Goal: Task Accomplishment & Management: Use online tool/utility

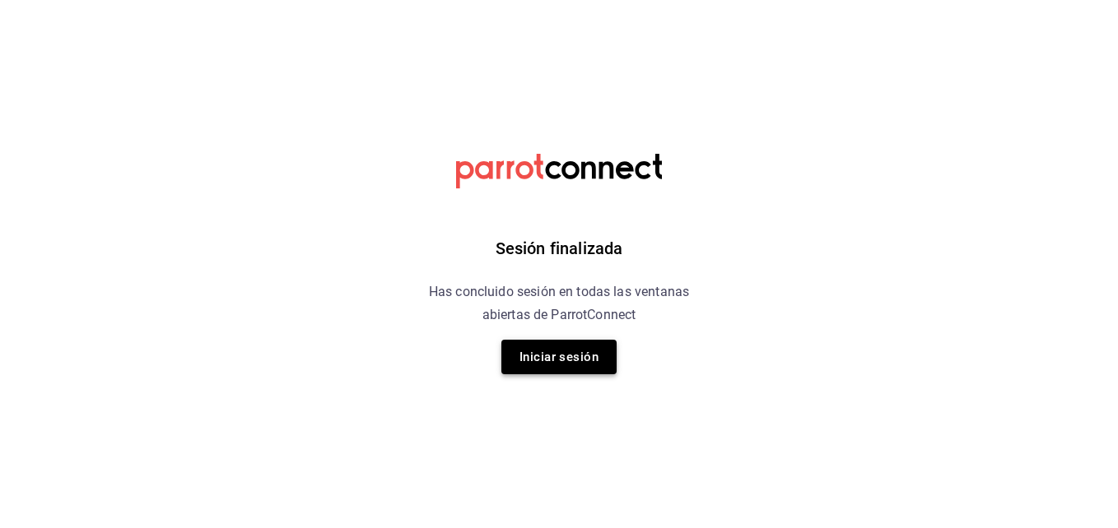
click at [590, 343] on button "Iniciar sesión" at bounding box center [558, 357] width 115 height 35
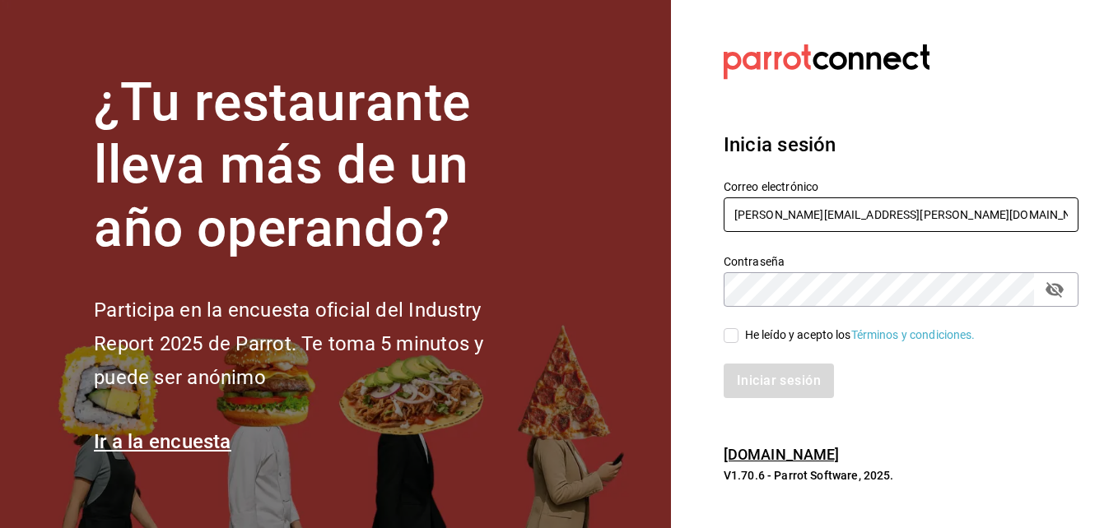
click at [936, 205] on input "jose.reynoso@grupocosteno.com" at bounding box center [900, 215] width 355 height 35
type input "super.josLuis@gmail.com"
click at [732, 337] on input "He leído y acepto los Términos y condiciones." at bounding box center [730, 335] width 15 height 15
checkbox input "true"
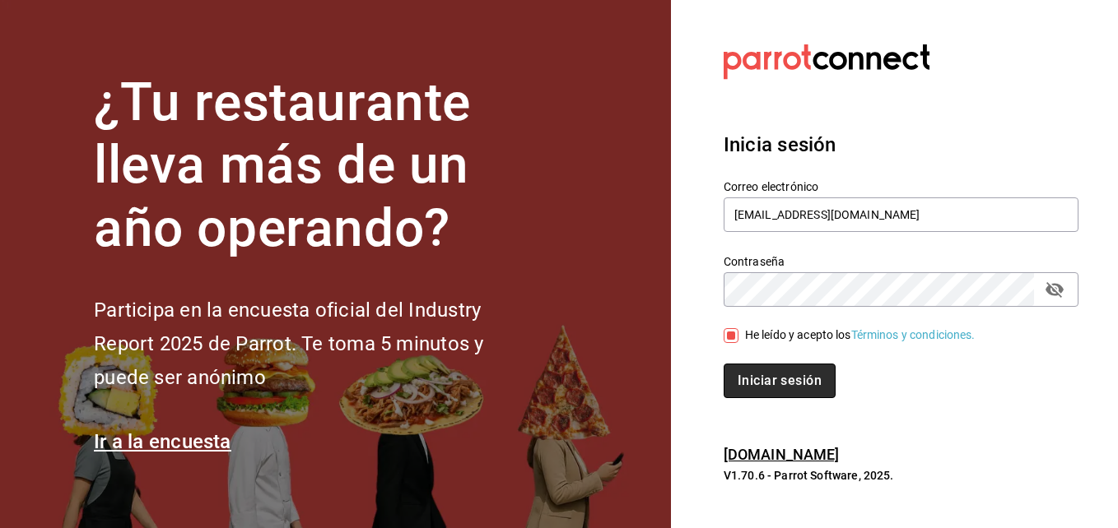
click at [762, 386] on button "Iniciar sesión" at bounding box center [779, 381] width 112 height 35
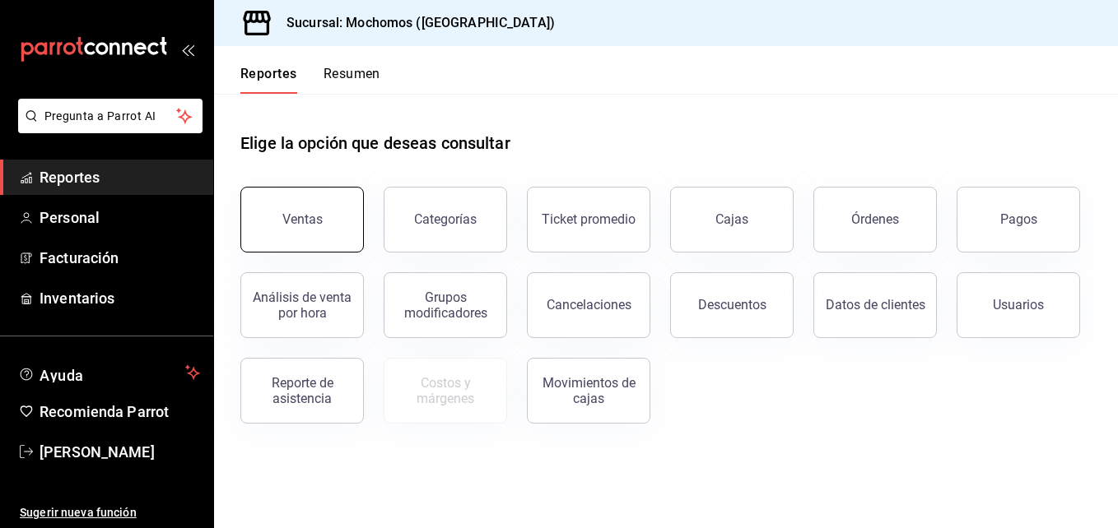
click at [317, 212] on button "Ventas" at bounding box center [301, 220] width 123 height 66
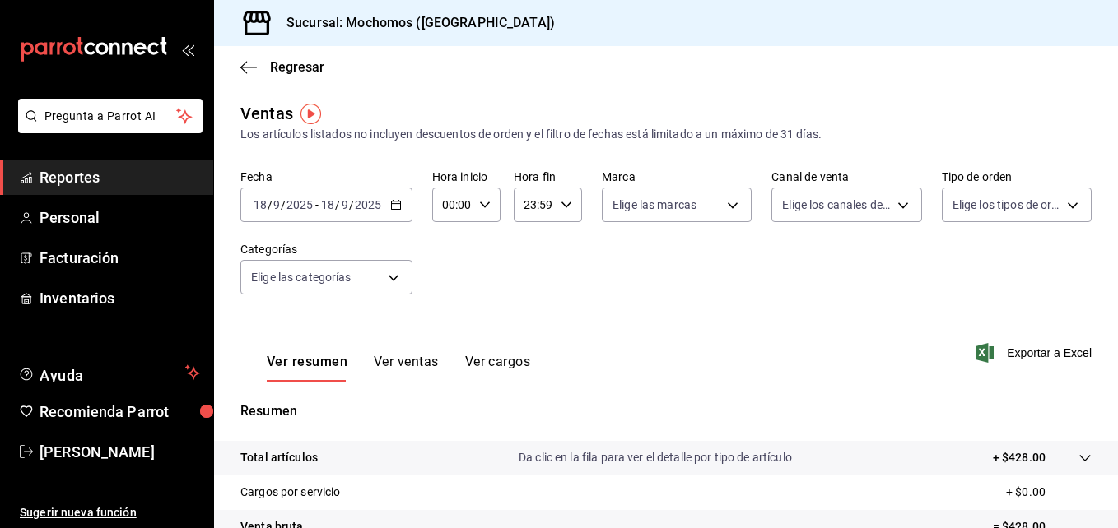
click at [333, 202] on input "18" at bounding box center [327, 204] width 15 height 13
click at [402, 207] on div "[DATE] [DATE] - [DATE] [DATE]" at bounding box center [326, 205] width 172 height 35
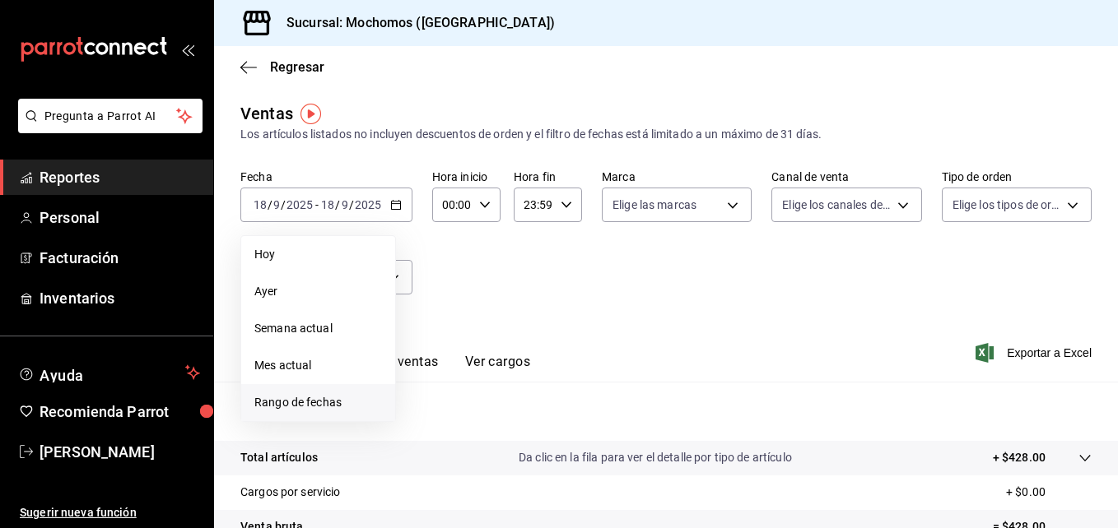
click at [284, 407] on span "Rango de fechas" at bounding box center [318, 402] width 128 height 17
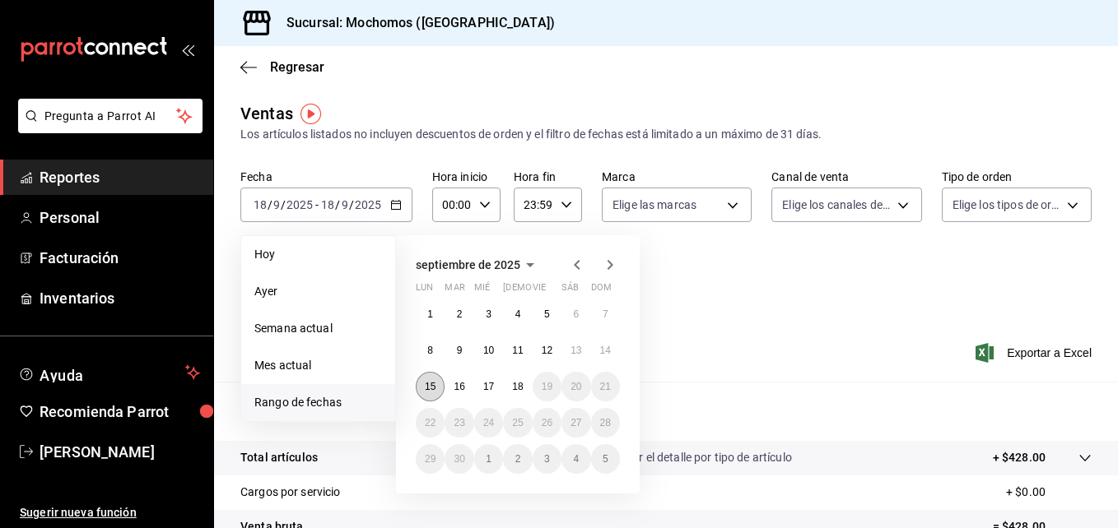
click at [432, 393] on button "15" at bounding box center [430, 387] width 29 height 30
click at [521, 388] on abbr "18" at bounding box center [517, 387] width 11 height 12
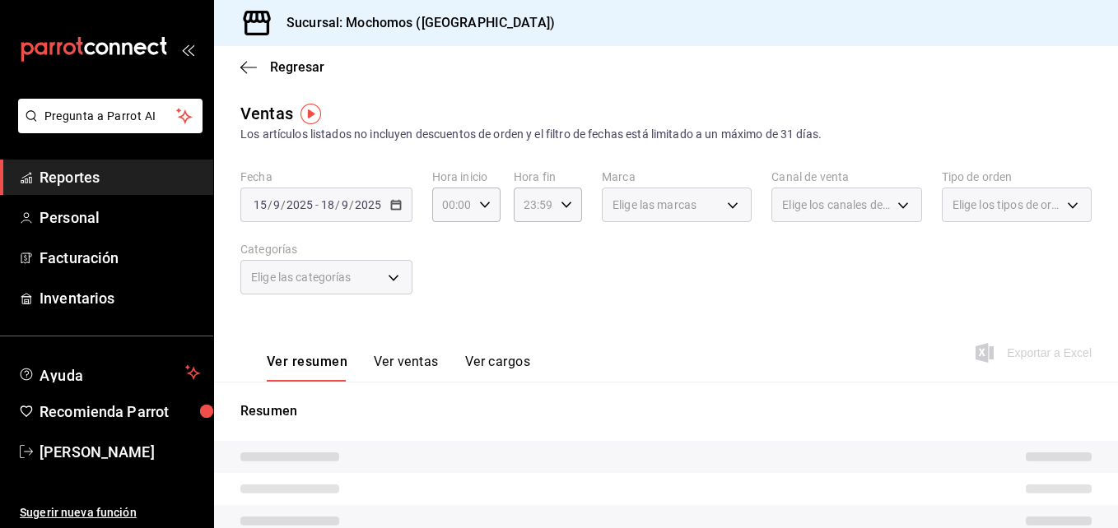
click at [726, 202] on div "Elige las marcas" at bounding box center [677, 205] width 150 height 35
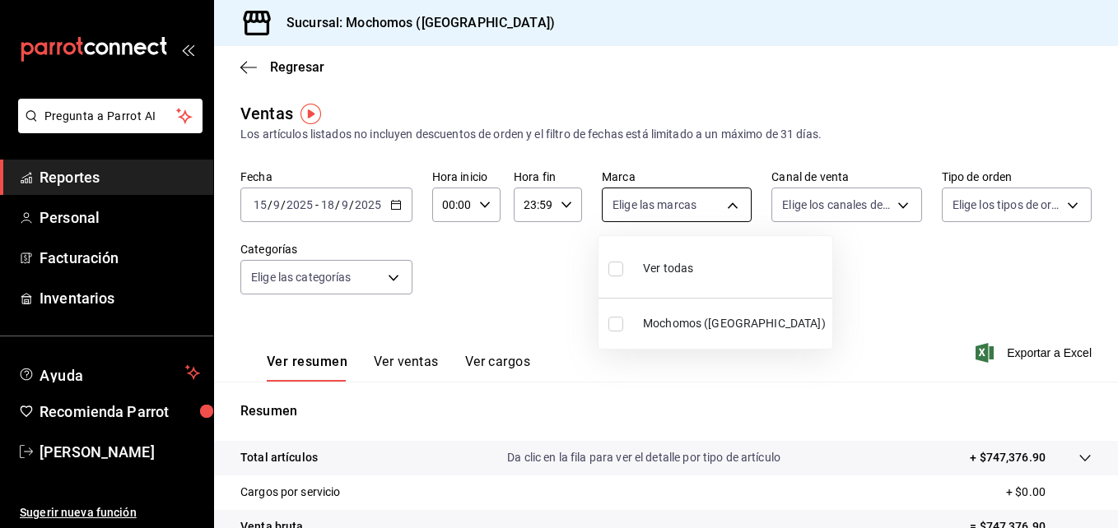
click at [726, 202] on body "Pregunta a Parrot AI Reportes Personal Facturación Inventarios Ayuda Recomienda…" at bounding box center [559, 264] width 1118 height 528
click at [607, 273] on li "Ver todas" at bounding box center [715, 267] width 234 height 49
type input "562d5b5b-21a2-4ace-a941-66278f4a6c49"
checkbox input "true"
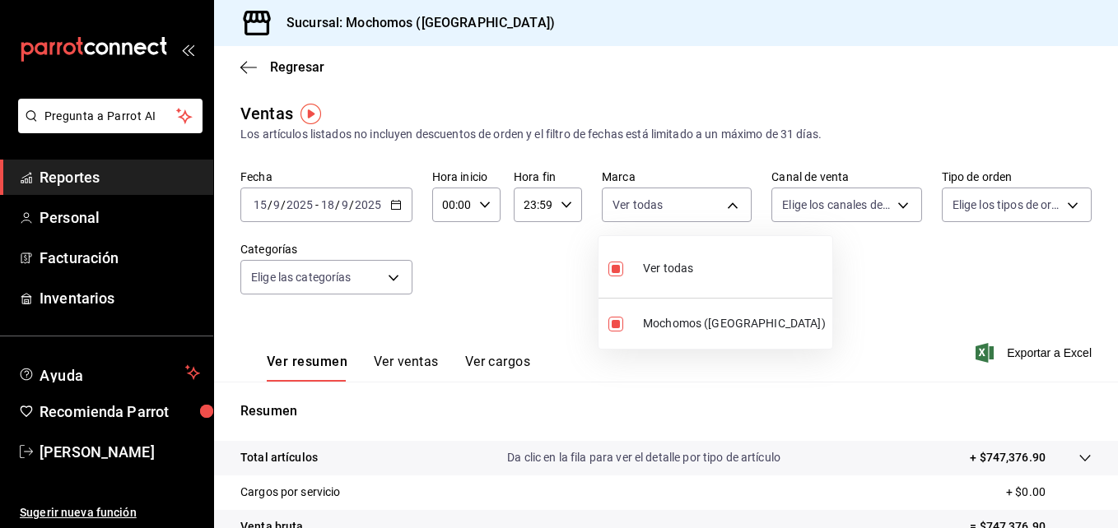
click at [884, 207] on div at bounding box center [559, 264] width 1118 height 528
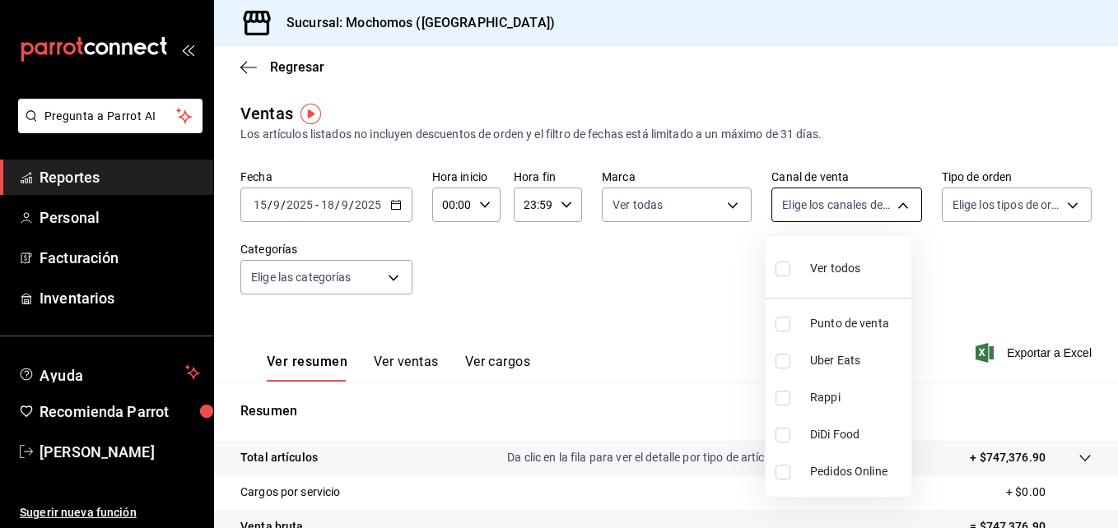
click at [896, 203] on body "Pregunta a Parrot AI Reportes Personal Facturación Inventarios Ayuda Recomienda…" at bounding box center [559, 264] width 1118 height 528
click at [790, 272] on label at bounding box center [785, 269] width 21 height 24
click at [790, 272] on input "checkbox" at bounding box center [782, 269] width 15 height 15
checkbox input "false"
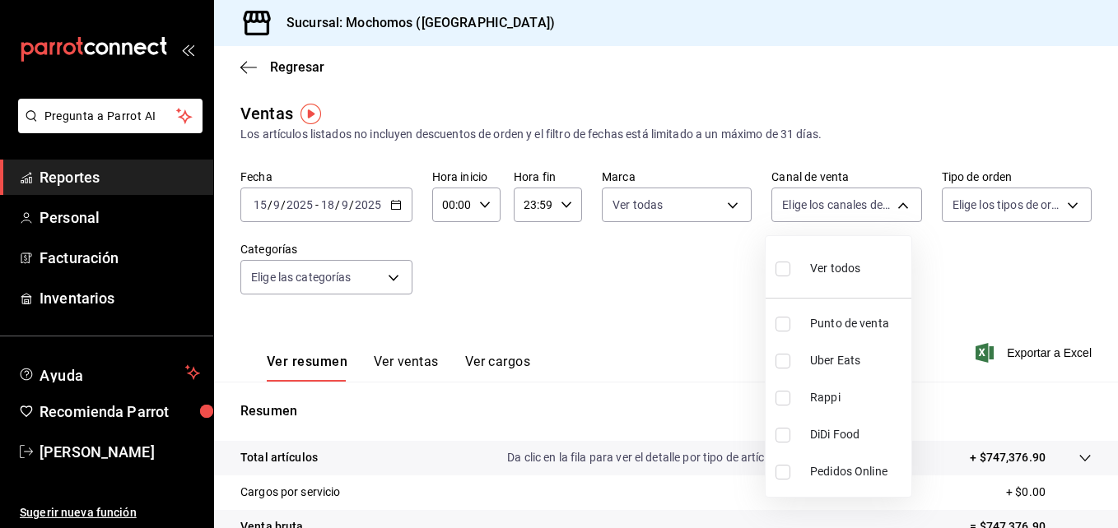
checkbox input "false"
click at [783, 276] on input "checkbox" at bounding box center [782, 269] width 15 height 15
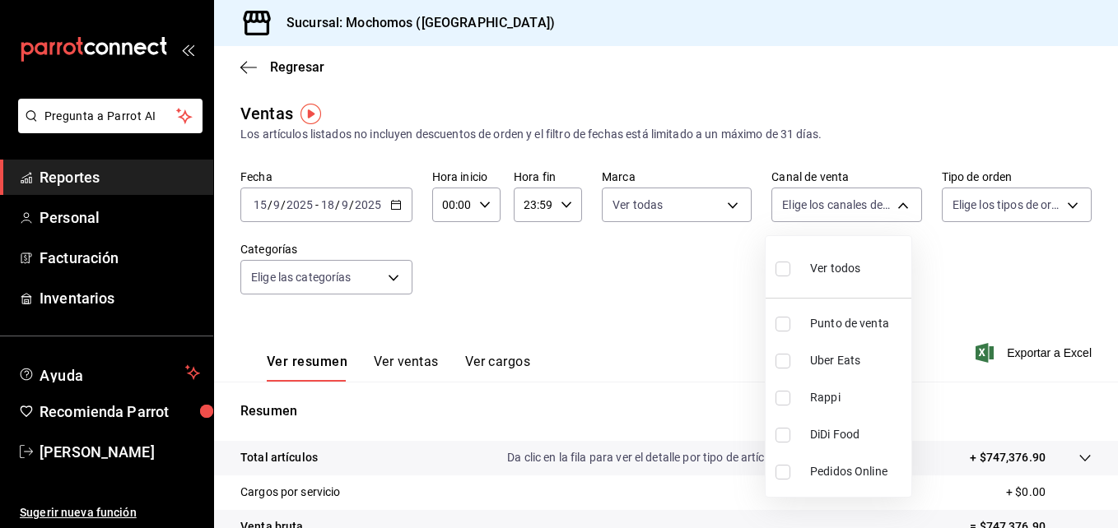
checkbox input "true"
type input "PARROT,UBER_EATS,RAPPI,DIDI_FOOD,ONLINE"
checkbox input "true"
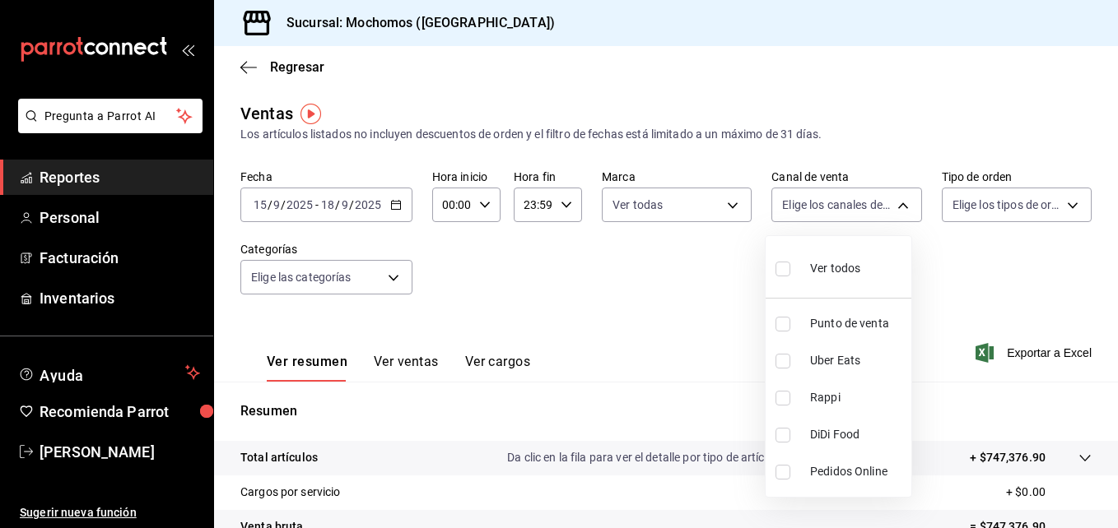
checkbox input "true"
click at [1050, 204] on div at bounding box center [559, 264] width 1118 height 528
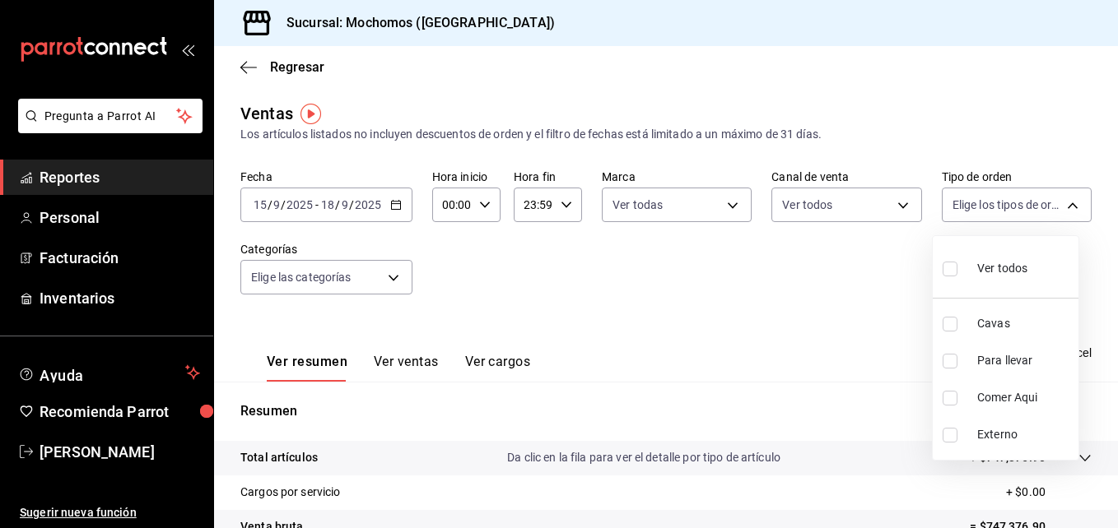
click at [1050, 204] on body "Pregunta a Parrot AI Reportes Personal Facturación Inventarios Ayuda Recomienda…" at bounding box center [559, 264] width 1118 height 528
click at [956, 267] on input "checkbox" at bounding box center [949, 269] width 15 height 15
checkbox input "true"
type input "3511826e-d0de-4296-8152-2ac5d1de6c07,baed2e38-a444-4c8b-baeb-c256ad15bf0c,e2b47…"
checkbox input "true"
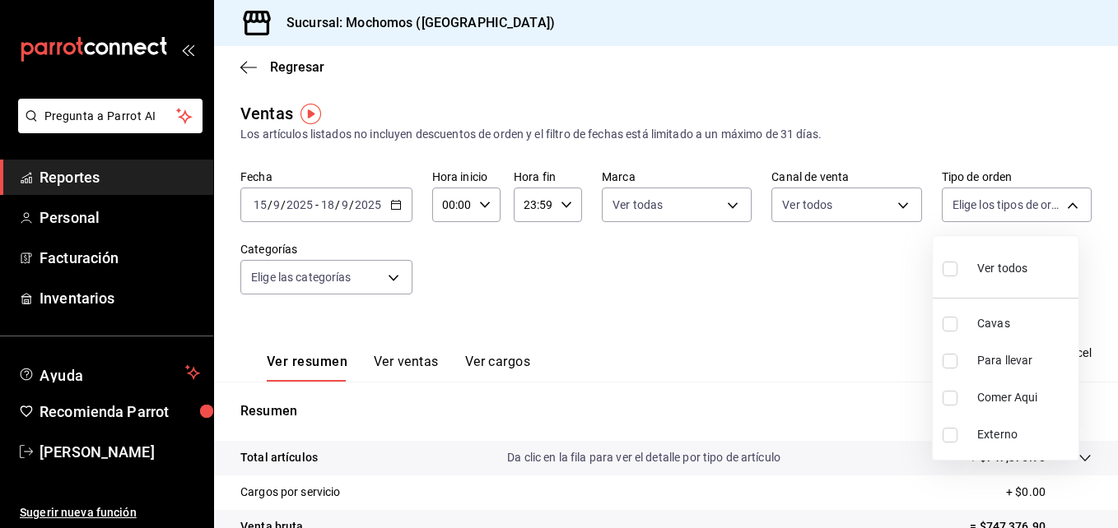
checkbox input "true"
click at [393, 281] on div at bounding box center [559, 264] width 1118 height 528
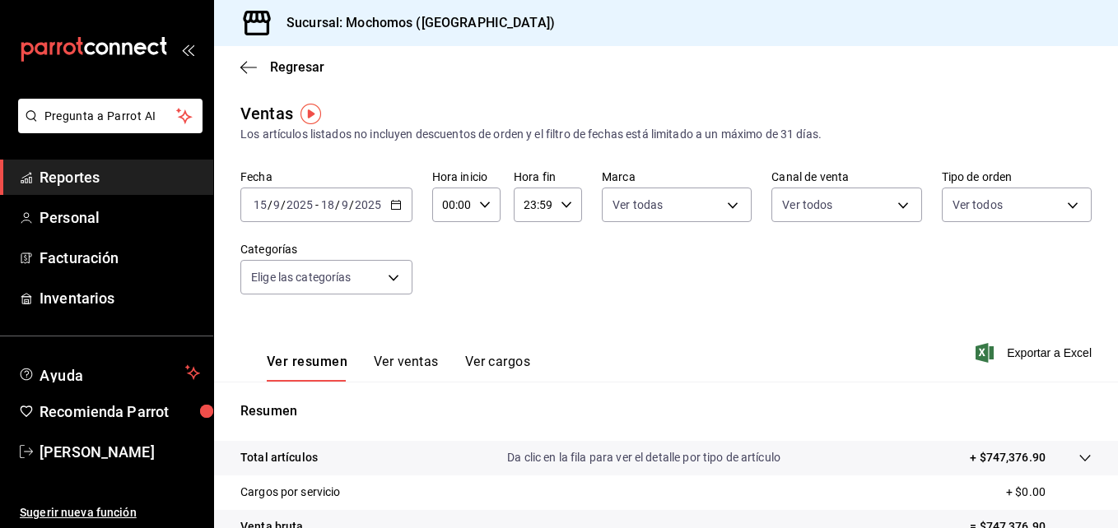
click at [393, 281] on body "Pregunta a Parrot AI Reportes Personal Facturación Inventarios Ayuda Recomienda…" at bounding box center [559, 264] width 1118 height 528
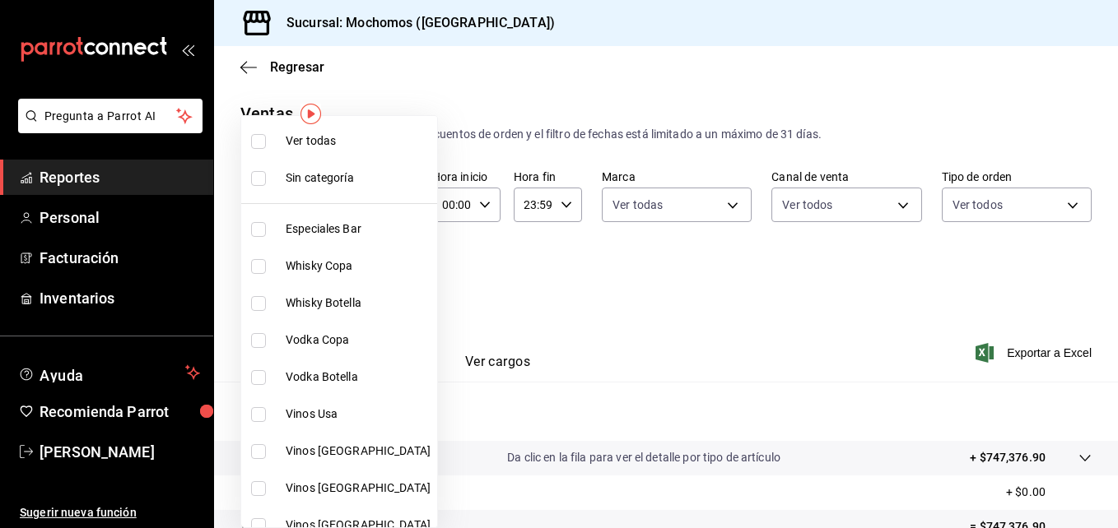
drag, startPoint x: 258, startPoint y: 133, endPoint x: 258, endPoint y: 143, distance: 9.9
click at [258, 134] on input "checkbox" at bounding box center [258, 141] width 15 height 15
checkbox input "true"
type input "2d195258-a112-483e-9c41-0e6351594330,d48f3e9a-3ab1-4b8f-8ab3-d3938f1810f2,a94d4…"
checkbox input "true"
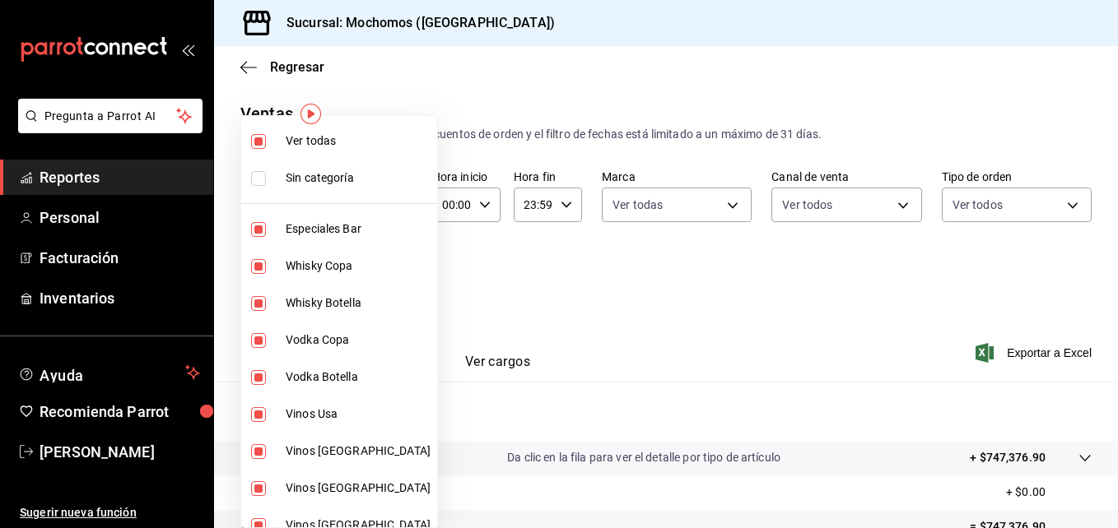
checkbox input "true"
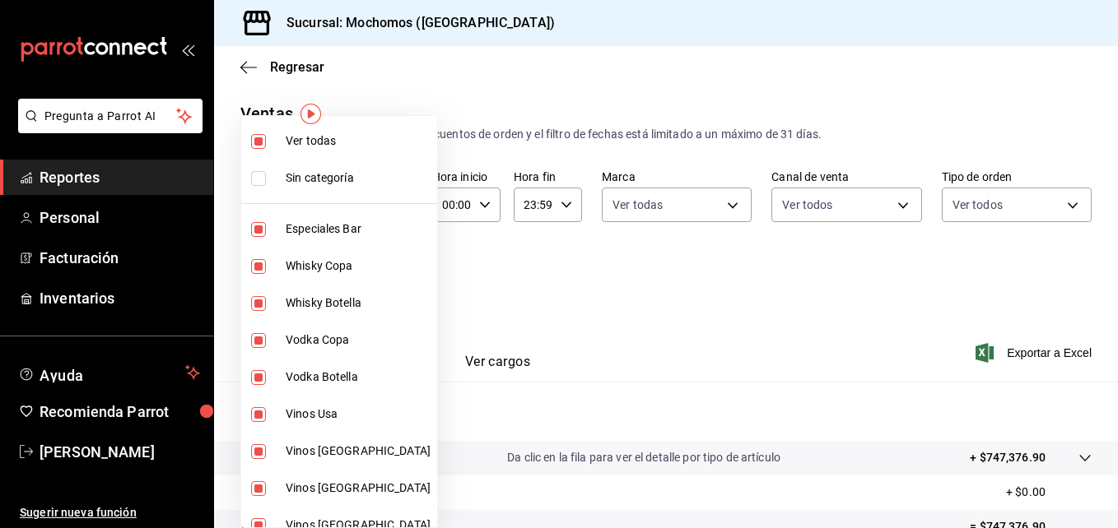
checkbox input "true"
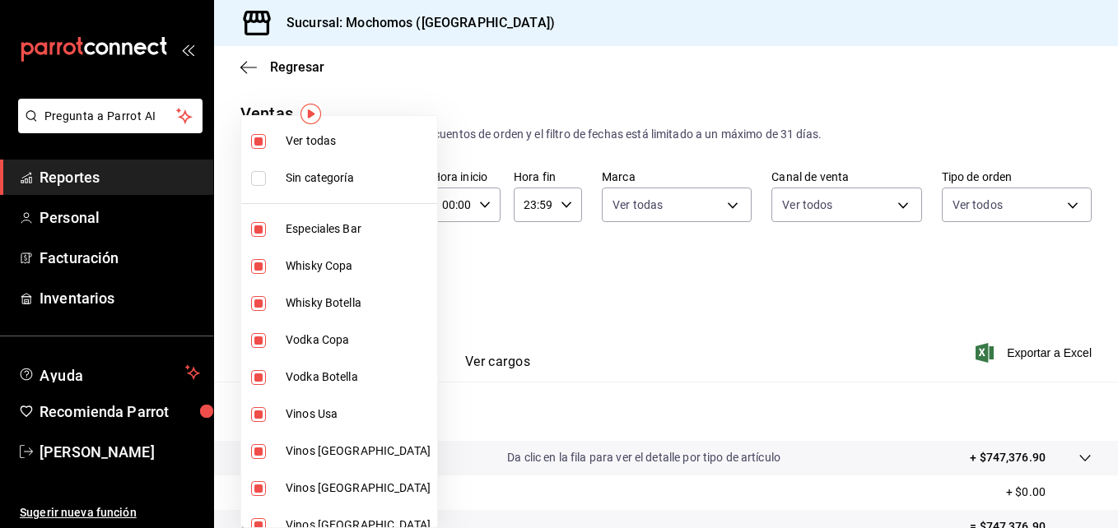
checkbox input "true"
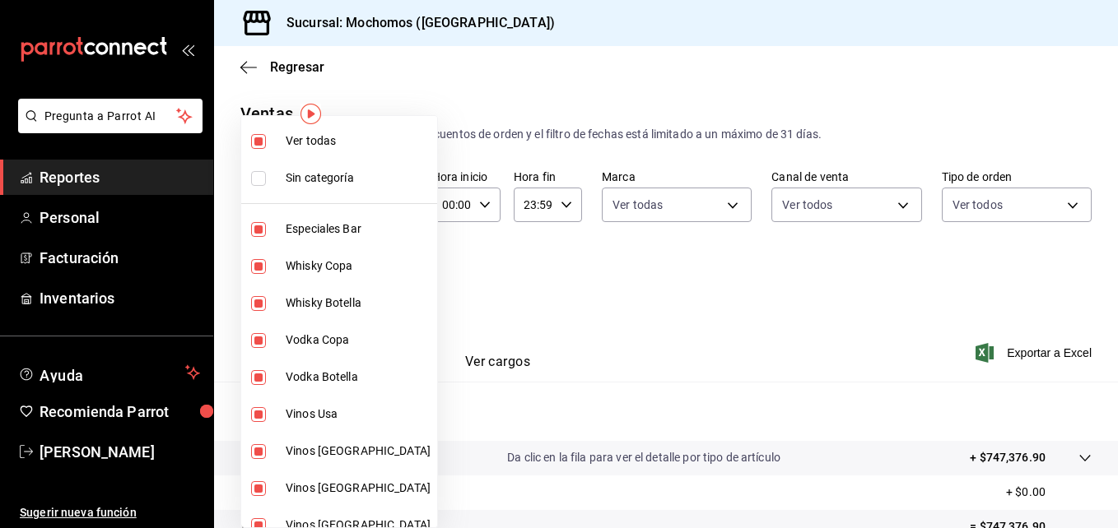
checkbox input "true"
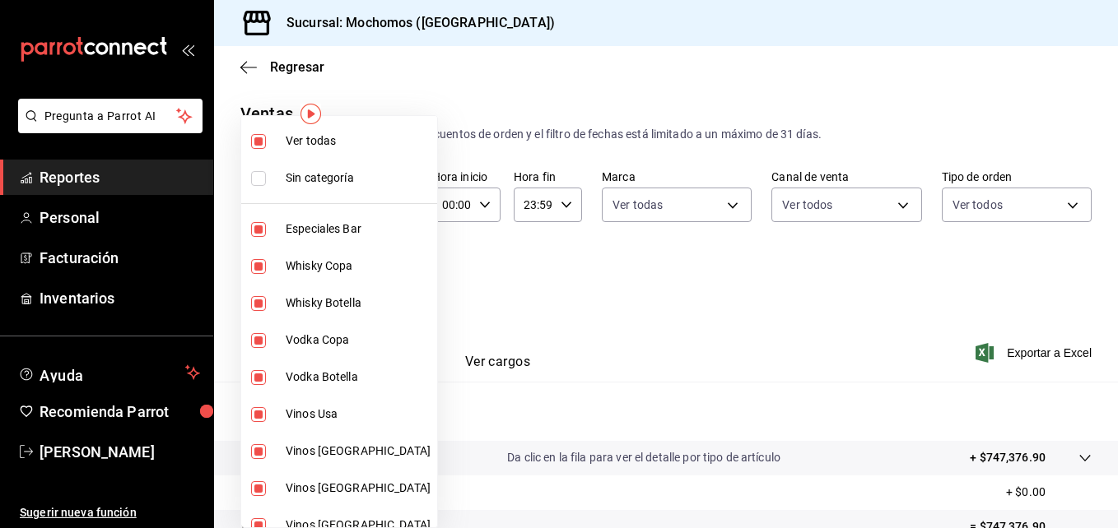
checkbox input "true"
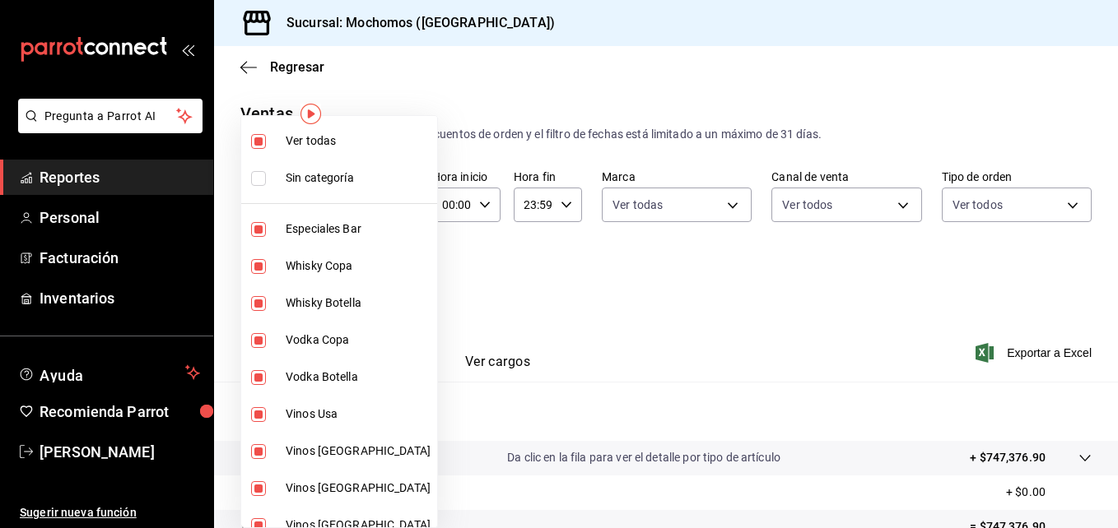
checkbox input "true"
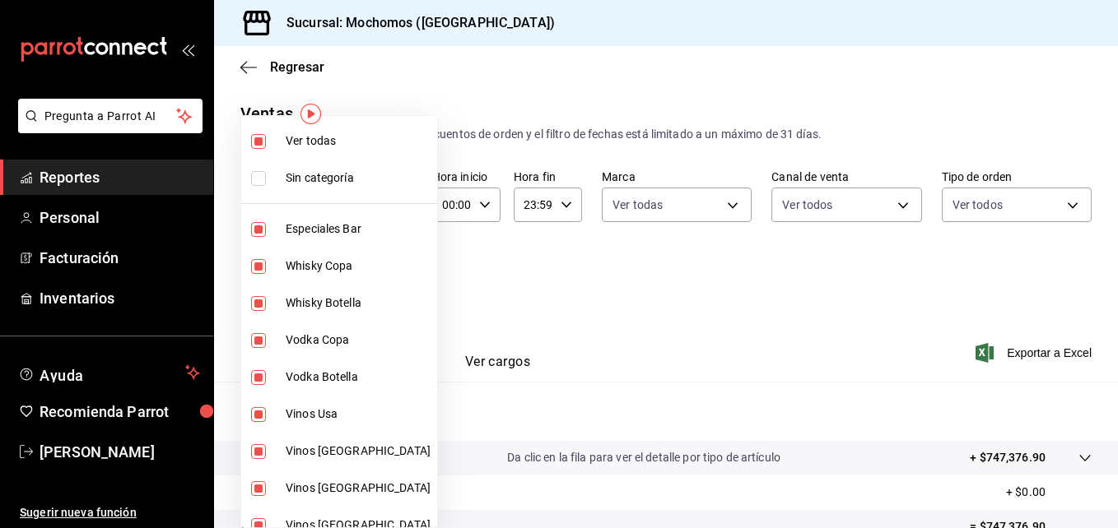
checkbox input "true"
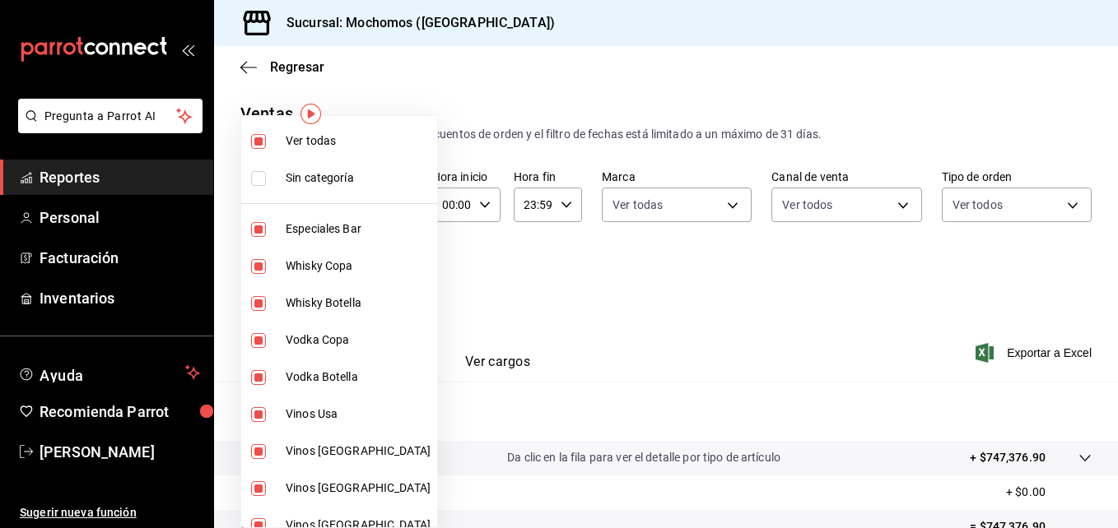
checkbox input "true"
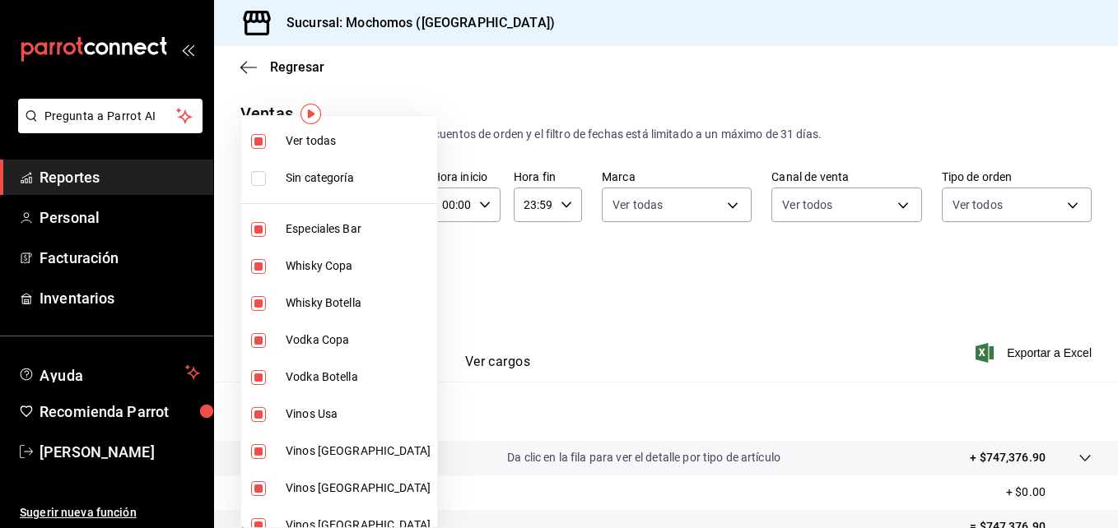
checkbox input "true"
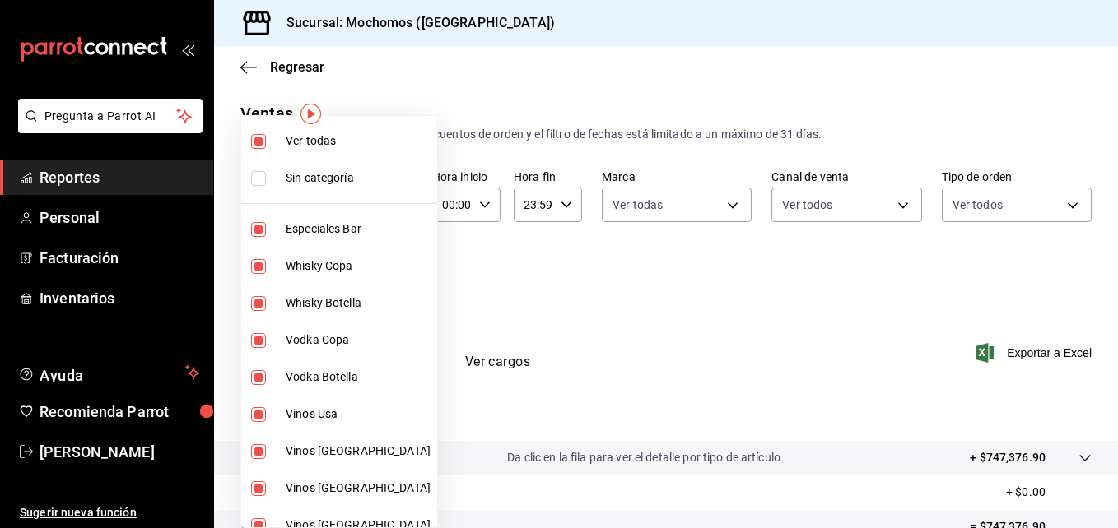
checkbox input "true"
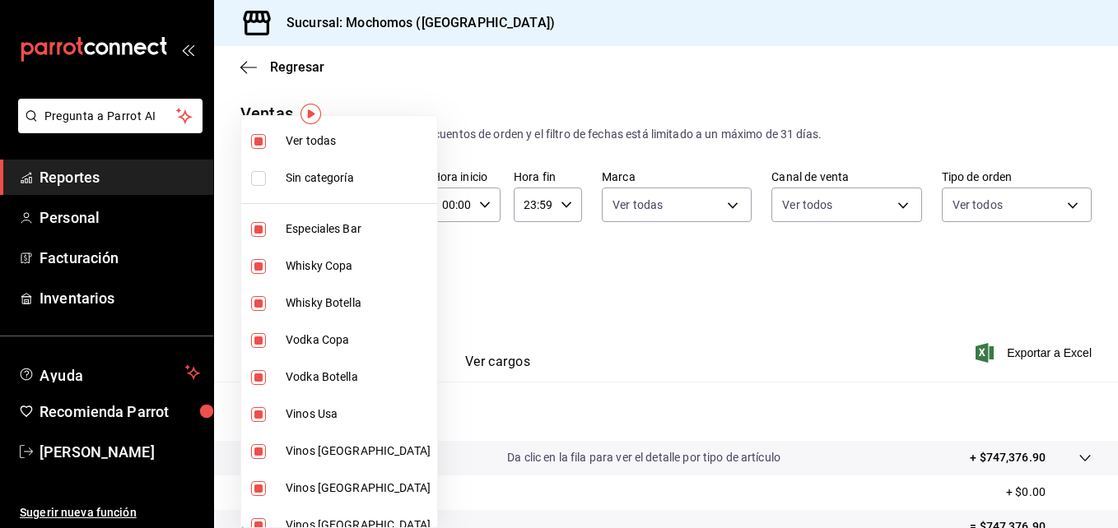
checkbox input "true"
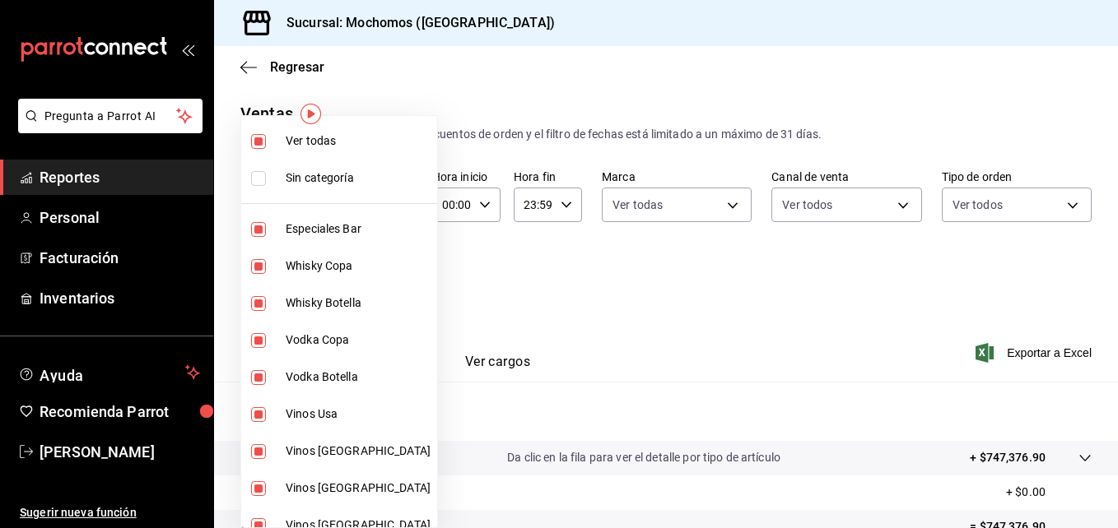
checkbox input "true"
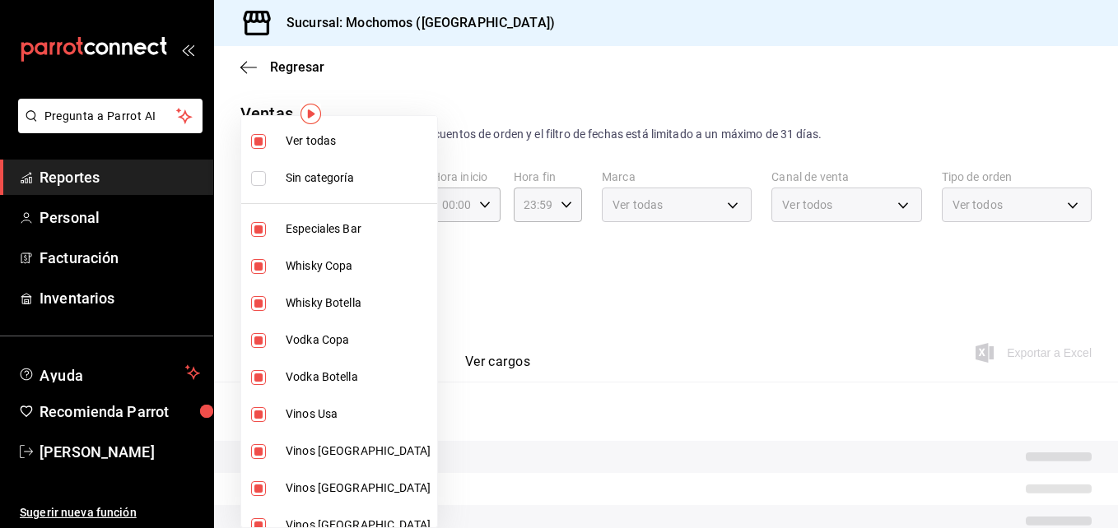
click at [636, 267] on div at bounding box center [559, 264] width 1118 height 528
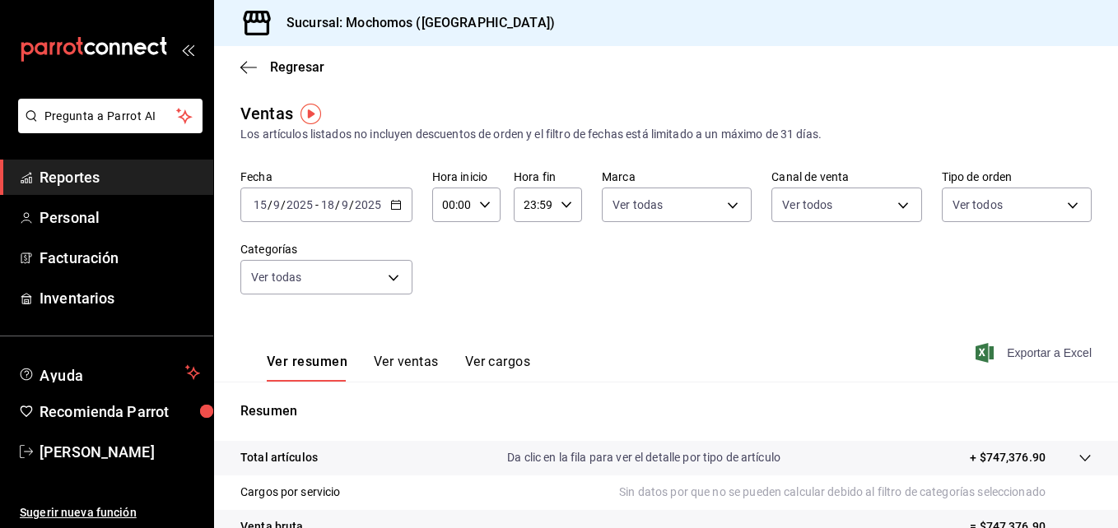
click at [1028, 360] on span "Exportar a Excel" at bounding box center [1035, 353] width 113 height 20
